Goal: Information Seeking & Learning: Learn about a topic

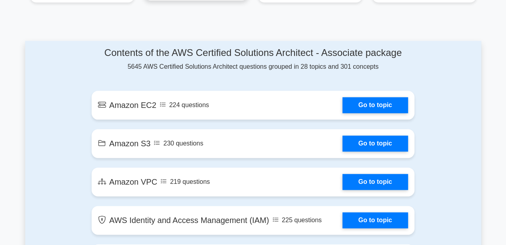
scroll to position [440, 0]
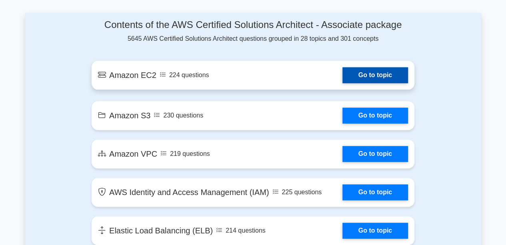
click at [343, 75] on link "Go to topic" at bounding box center [376, 75] width 66 height 16
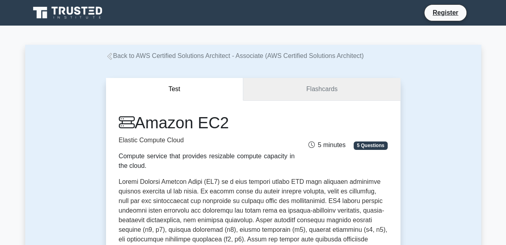
click at [303, 87] on link "Flashcards" at bounding box center [321, 89] width 157 height 23
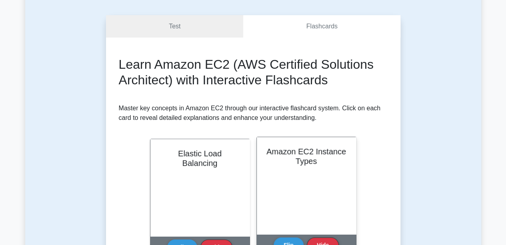
scroll to position [160, 0]
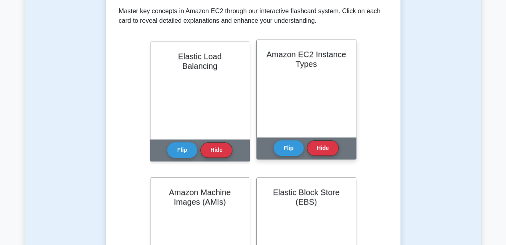
click at [290, 105] on div "Amazon EC2 Instance Types" at bounding box center [306, 88] width 99 height 97
click at [291, 149] on button "Flip" at bounding box center [289, 148] width 30 height 16
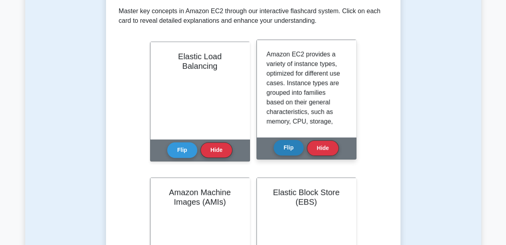
click at [291, 149] on button "Flip" at bounding box center [289, 148] width 30 height 16
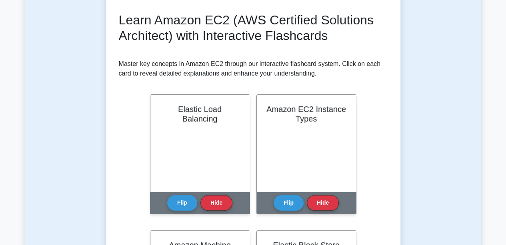
scroll to position [80, 0]
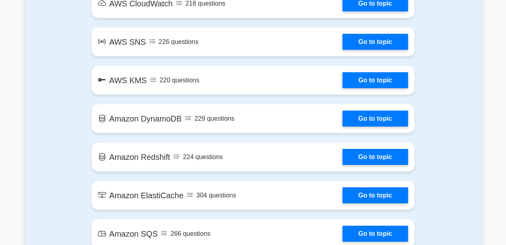
scroll to position [961, 0]
